Goal: Information Seeking & Learning: Find specific fact

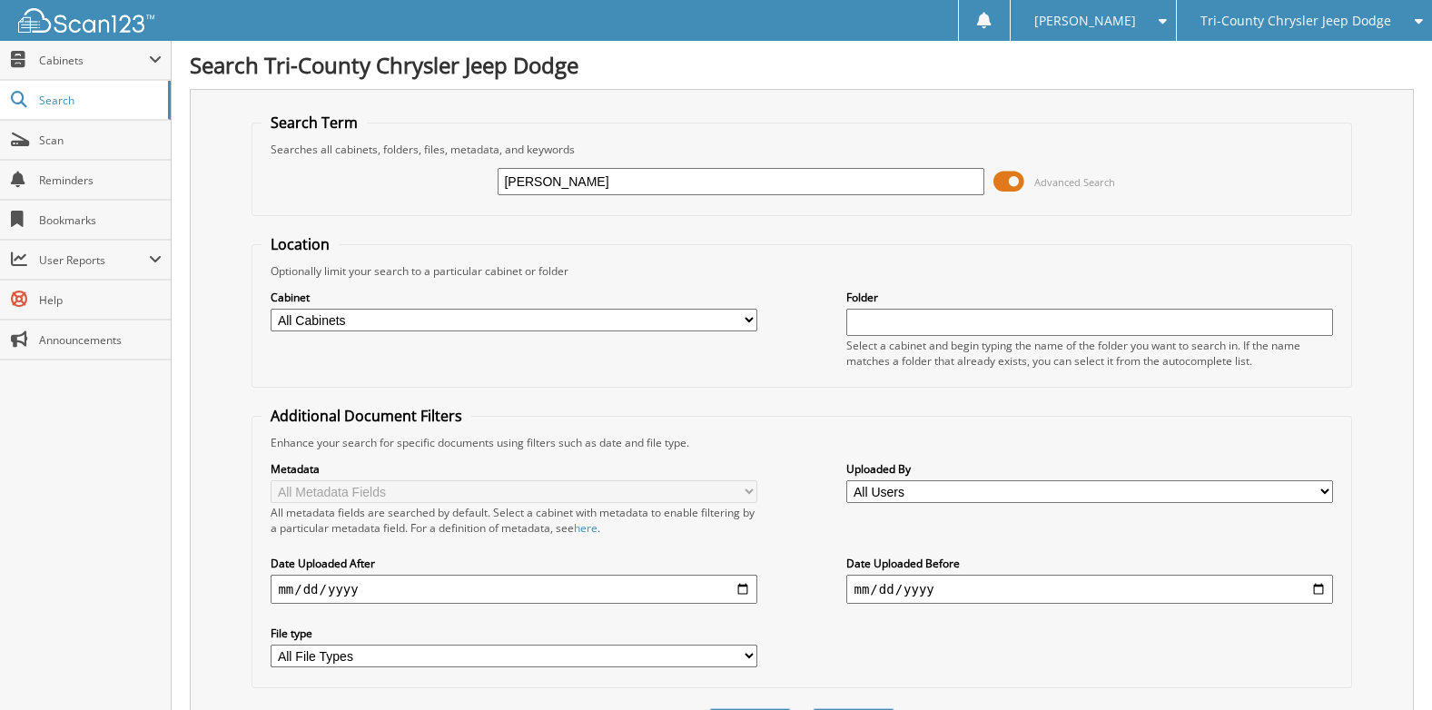
type input "[PERSON_NAME]"
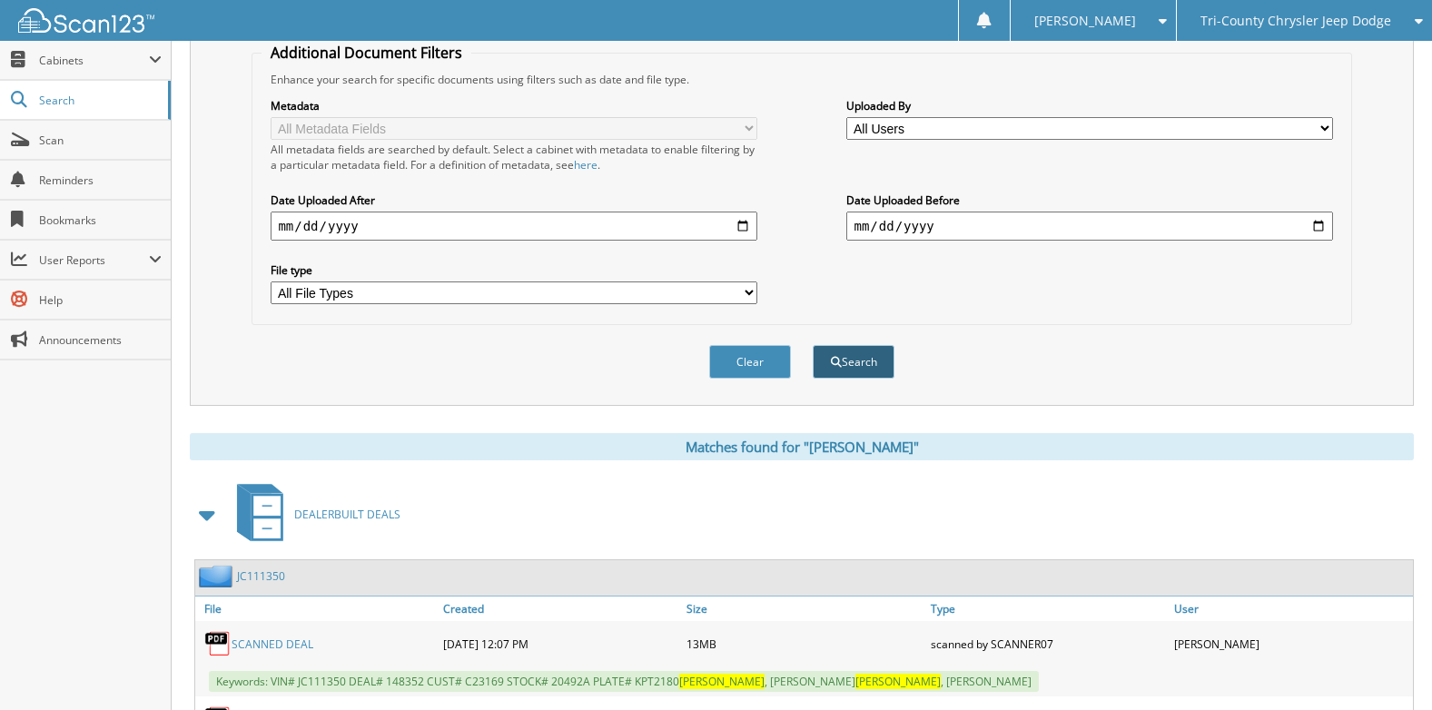
click at [845, 365] on button "Search" at bounding box center [853, 362] width 82 height 34
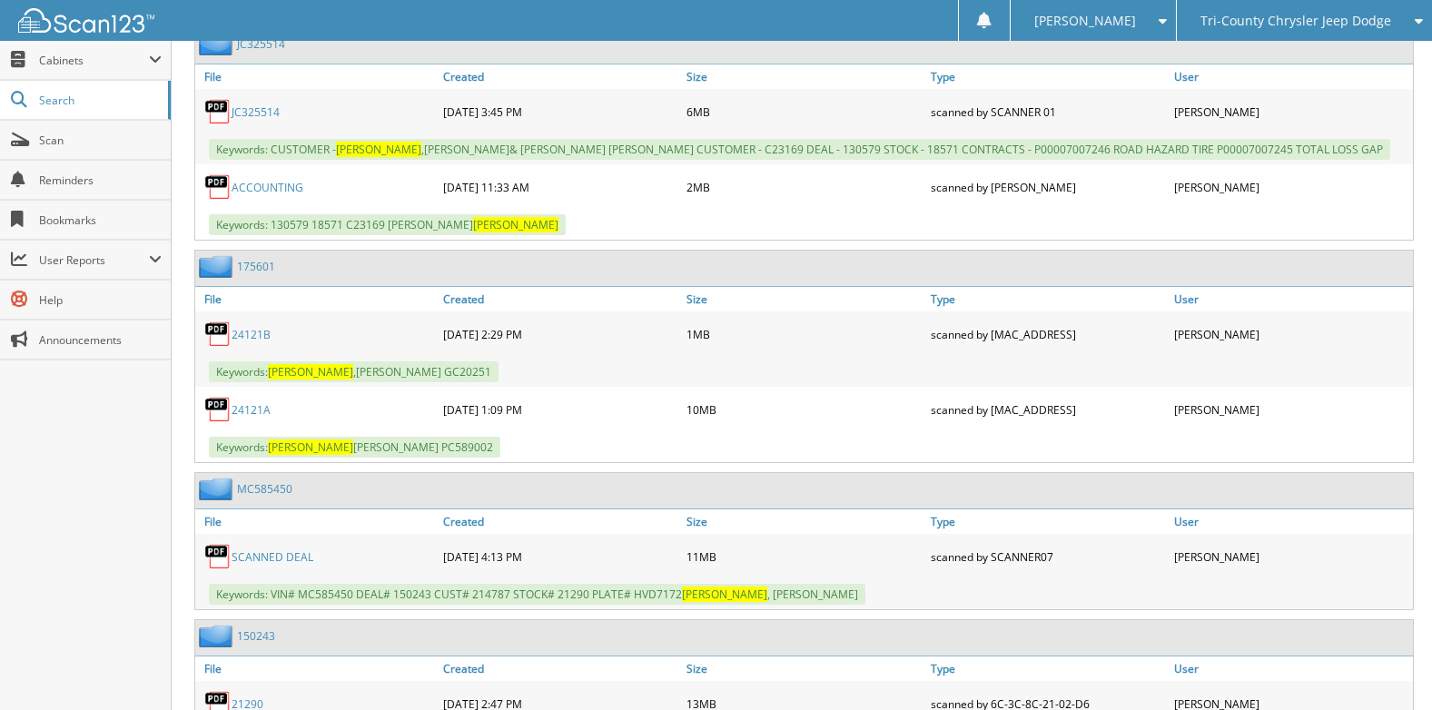
scroll to position [1997, 0]
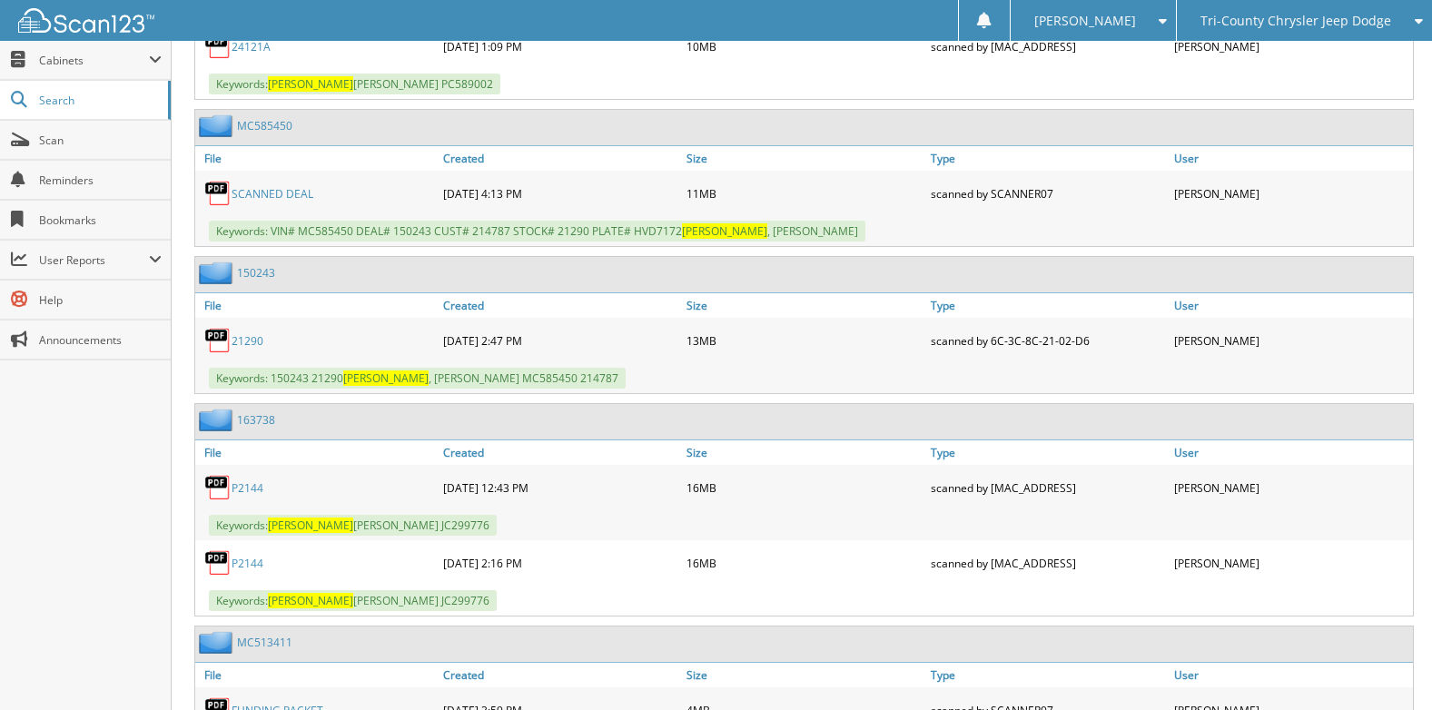
click at [244, 344] on link "21290" at bounding box center [247, 340] width 32 height 15
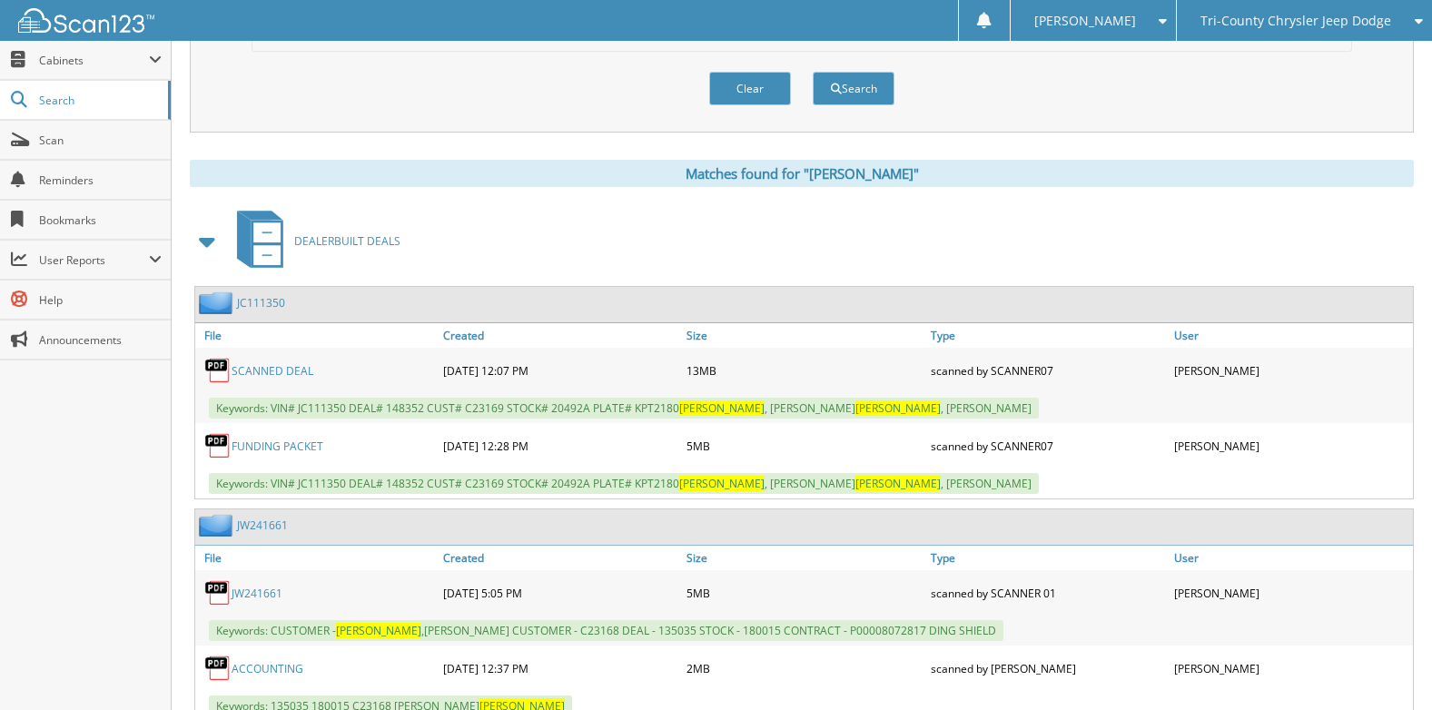
scroll to position [635, 0]
click at [890, 81] on button "Search" at bounding box center [853, 90] width 82 height 34
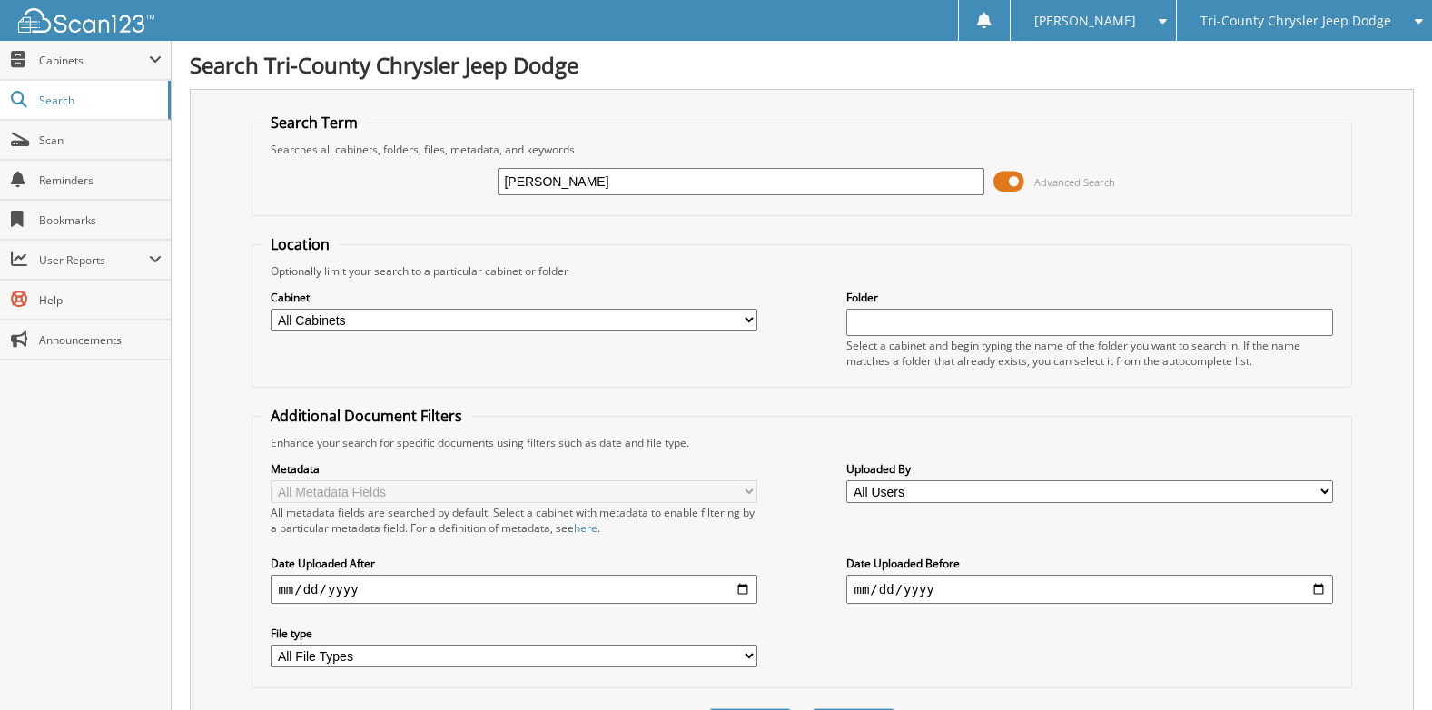
click at [556, 187] on input "[PERSON_NAME]" at bounding box center [740, 181] width 486 height 27
type input "n8724925"
drag, startPoint x: 588, startPoint y: 180, endPoint x: 405, endPoint y: 137, distance: 188.3
click at [405, 137] on fieldset "Search Term Searches all cabinets, folders, files, metadata, and keywords n8724…" at bounding box center [800, 164] width 1099 height 103
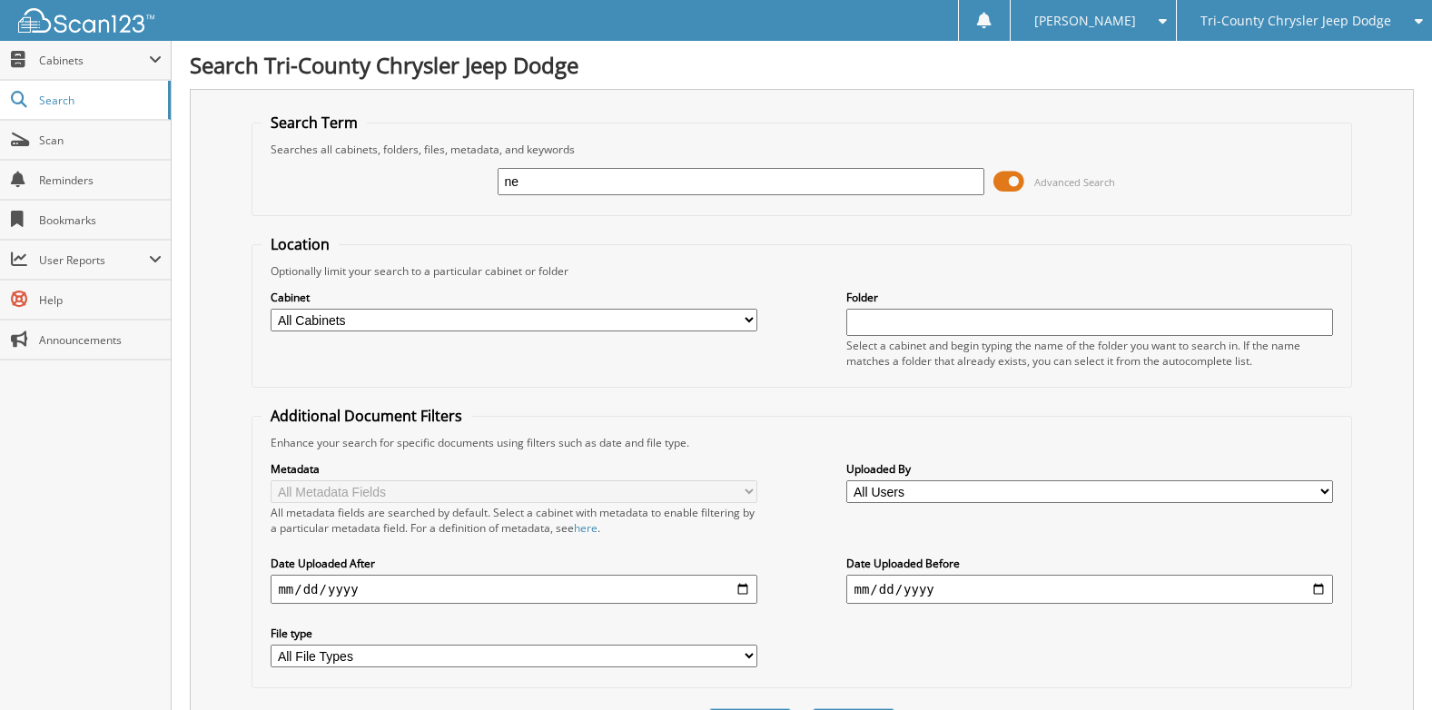
type input "n"
type input "[PERSON_NAME]"
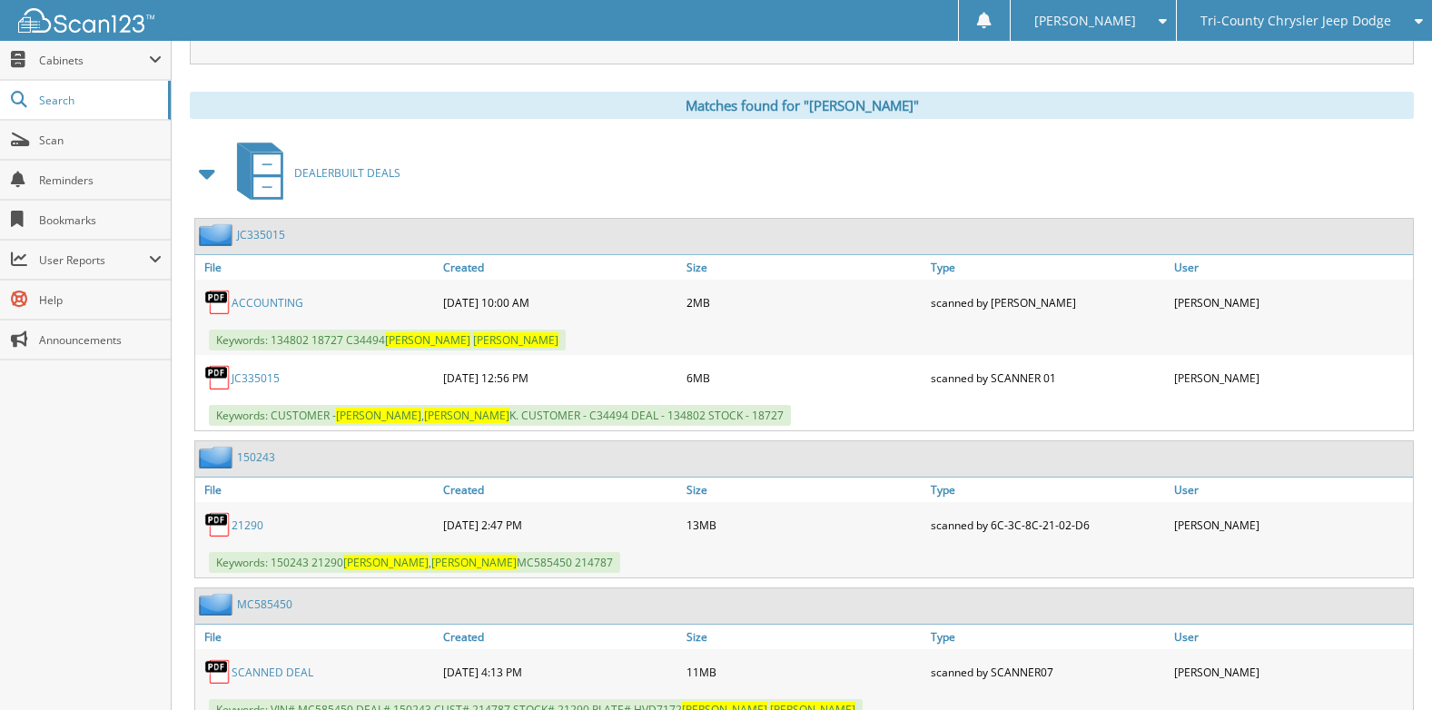
scroll to position [635, 0]
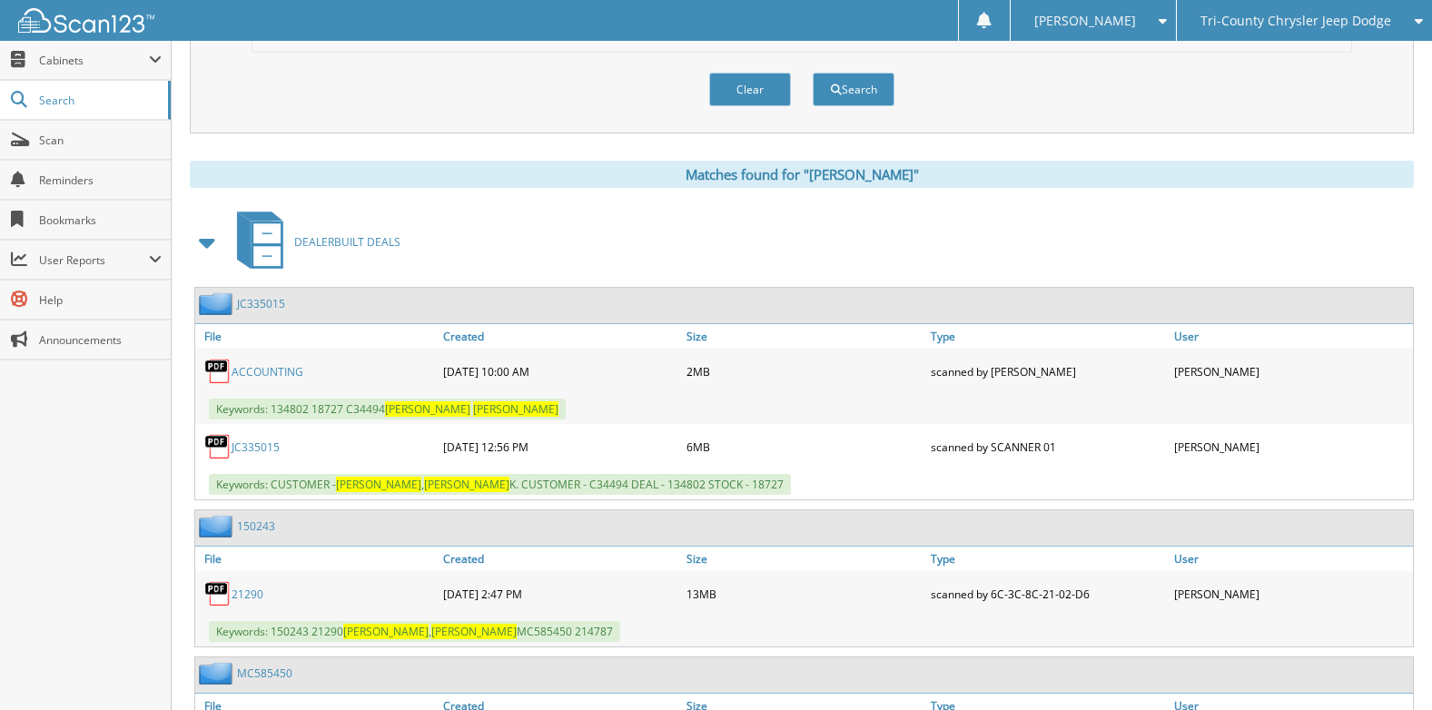
click at [263, 442] on link "JC335015" at bounding box center [255, 446] width 48 height 15
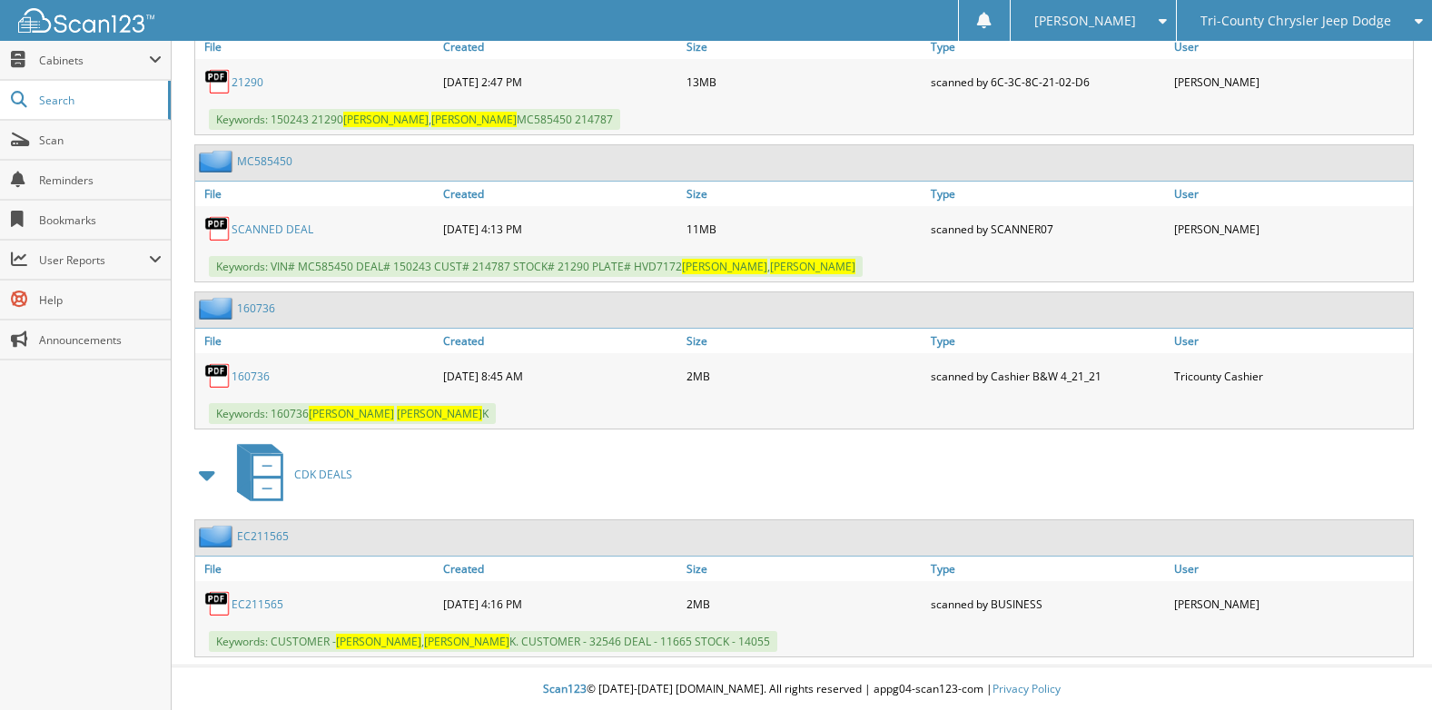
scroll to position [1150, 0]
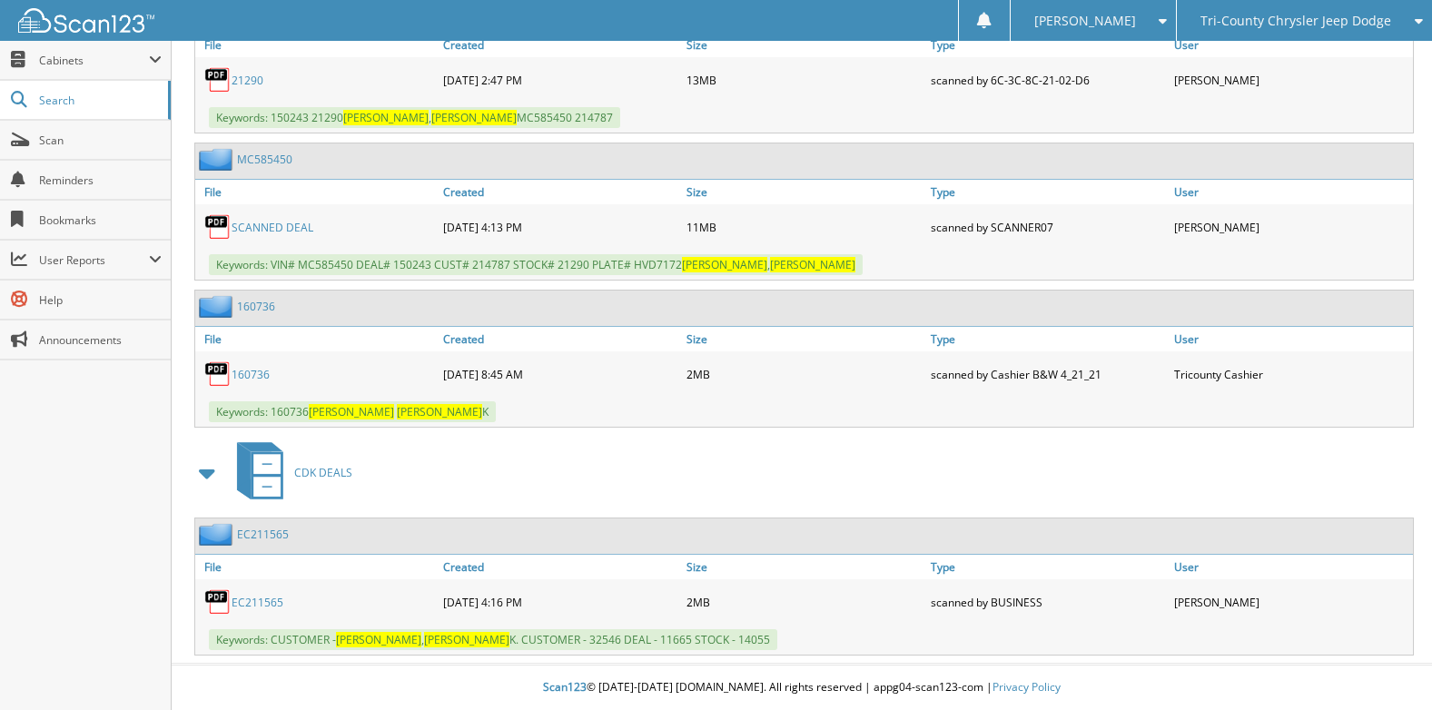
click at [251, 377] on link "160736" at bounding box center [250, 374] width 38 height 15
